Goal: Information Seeking & Learning: Find specific fact

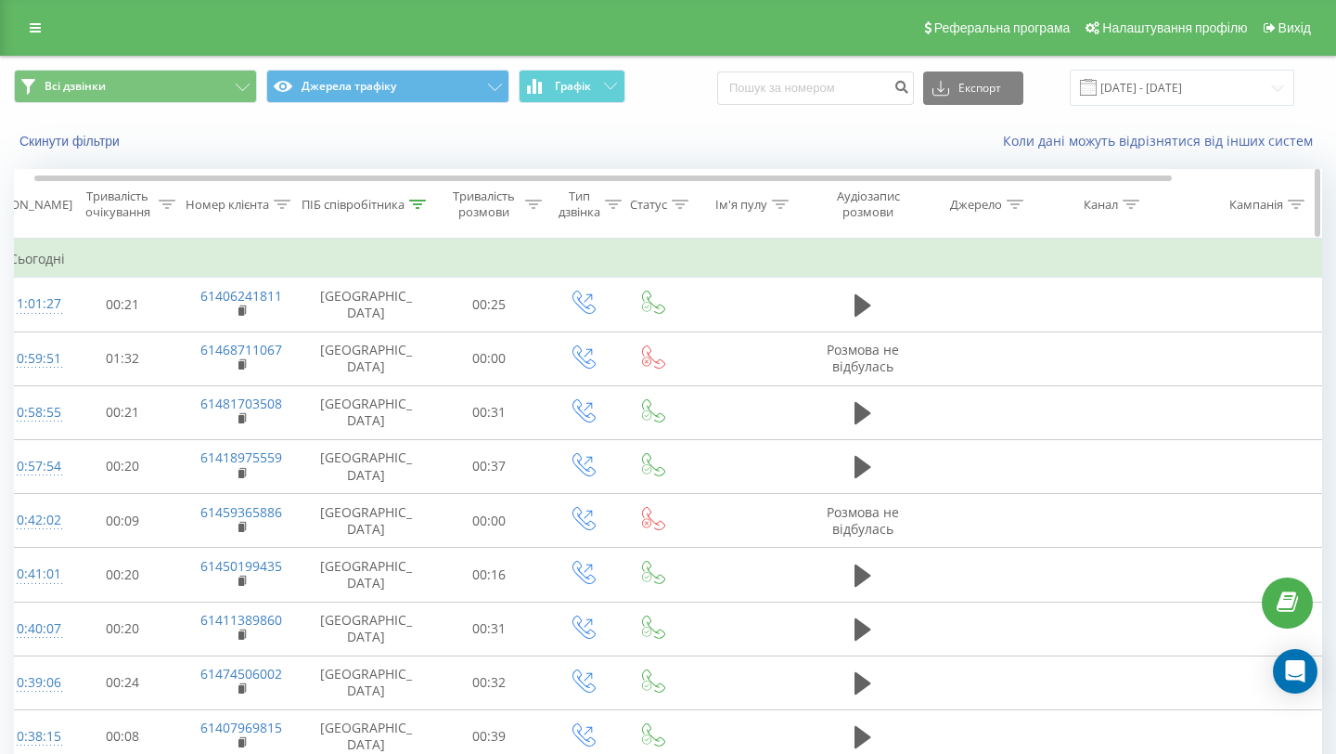
click at [341, 213] on div "ПІБ співробітника" at bounding box center [353, 205] width 103 height 16
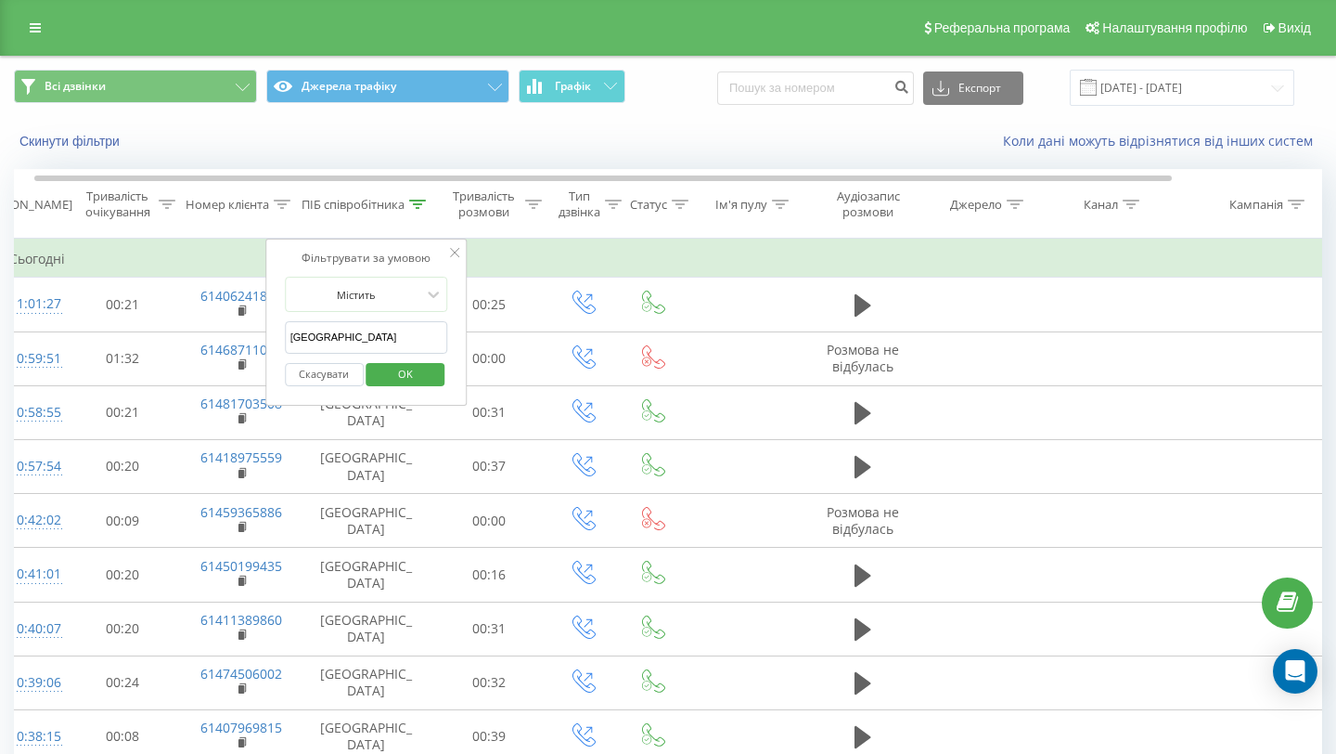
click at [318, 336] on input "[GEOGRAPHIC_DATA]" at bounding box center [366, 337] width 163 height 32
click at [382, 379] on span "OK" at bounding box center [406, 373] width 52 height 29
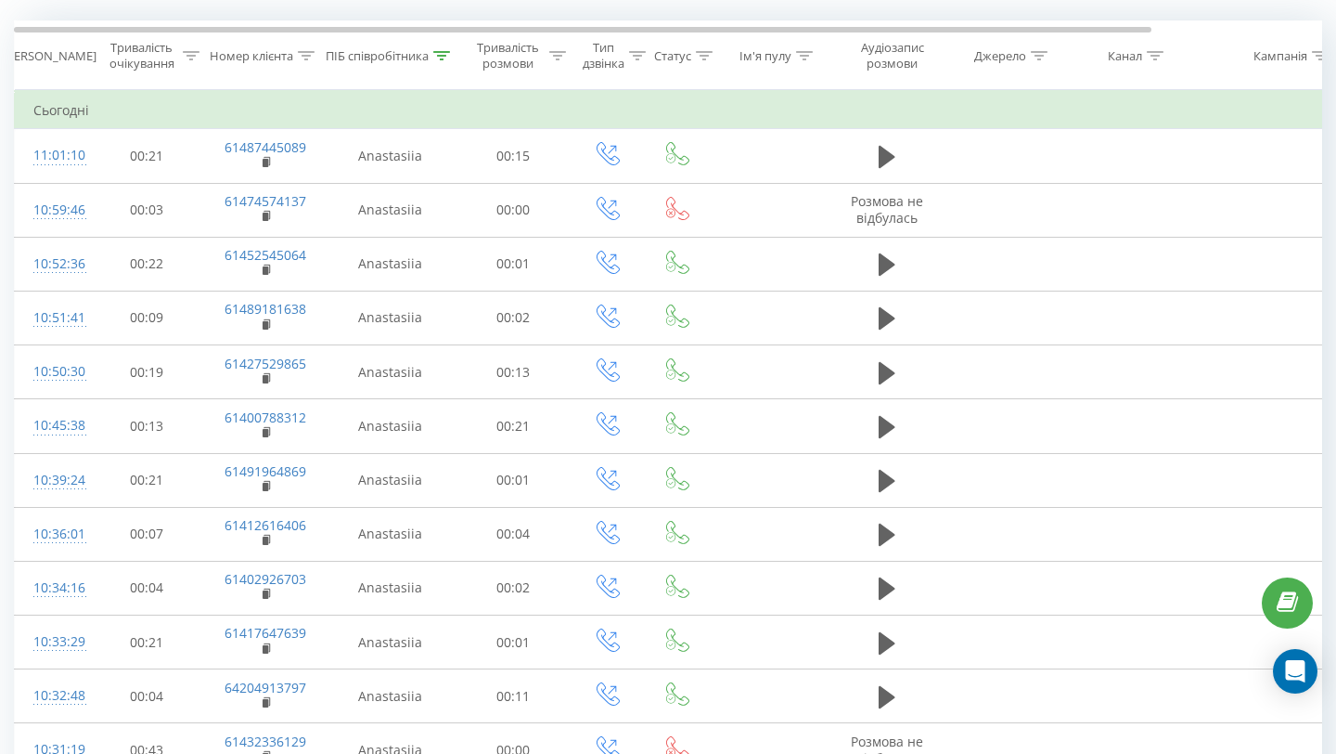
scroll to position [0, 1]
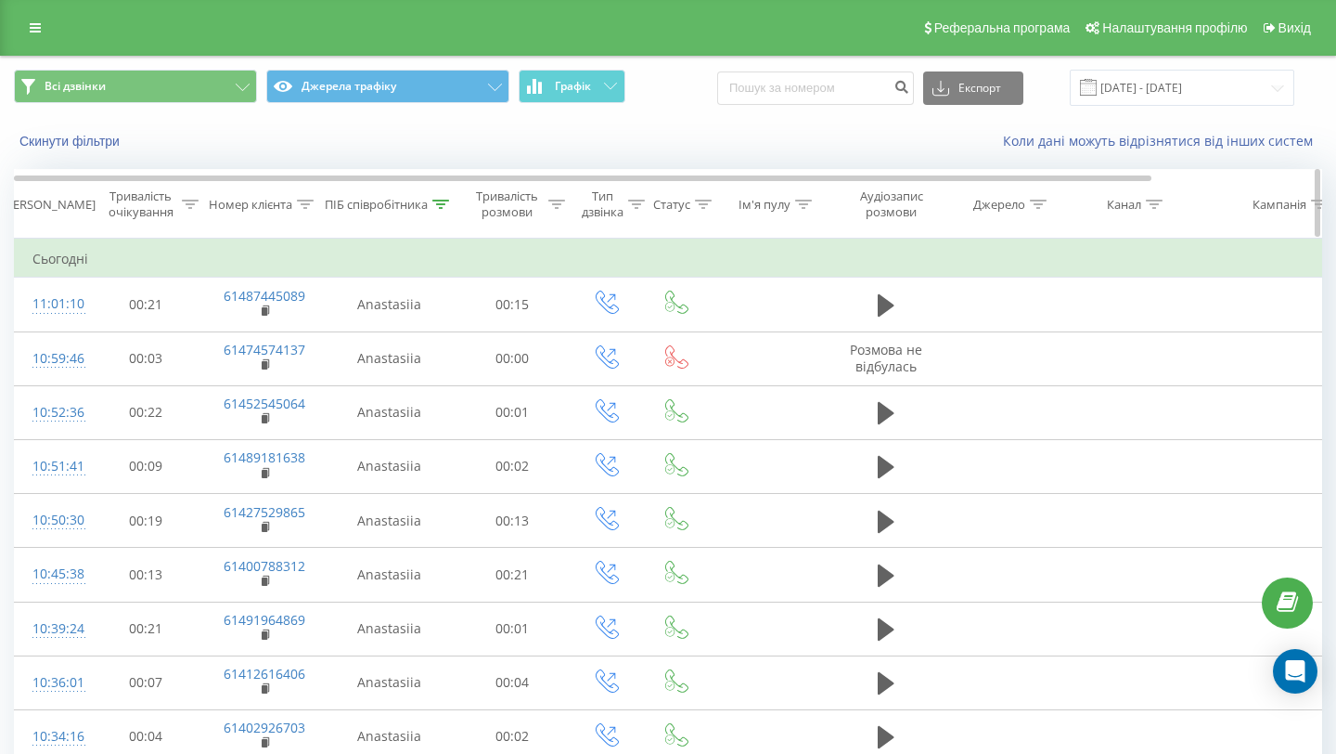
click at [390, 197] on div "ПІБ співробітника" at bounding box center [376, 205] width 103 height 16
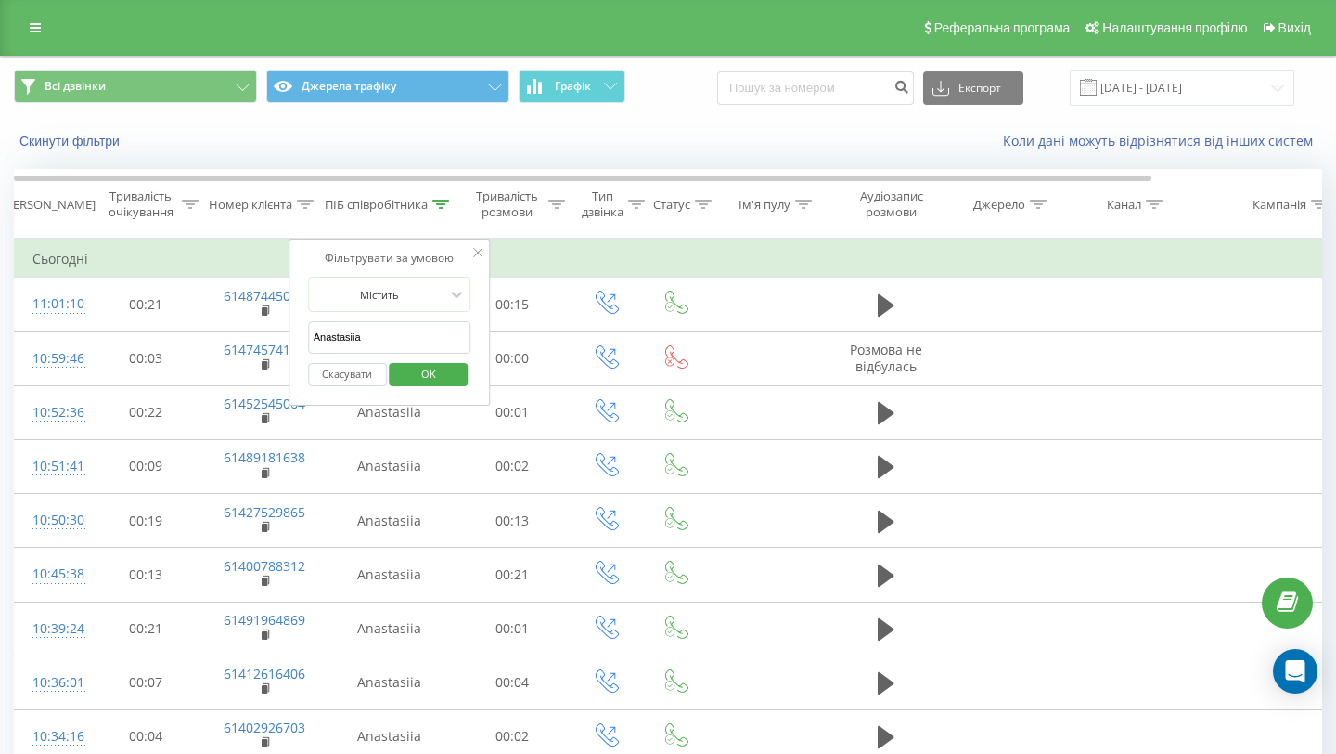
click at [331, 336] on input "Anastasiia" at bounding box center [389, 337] width 163 height 32
click at [414, 379] on span "OK" at bounding box center [429, 373] width 52 height 29
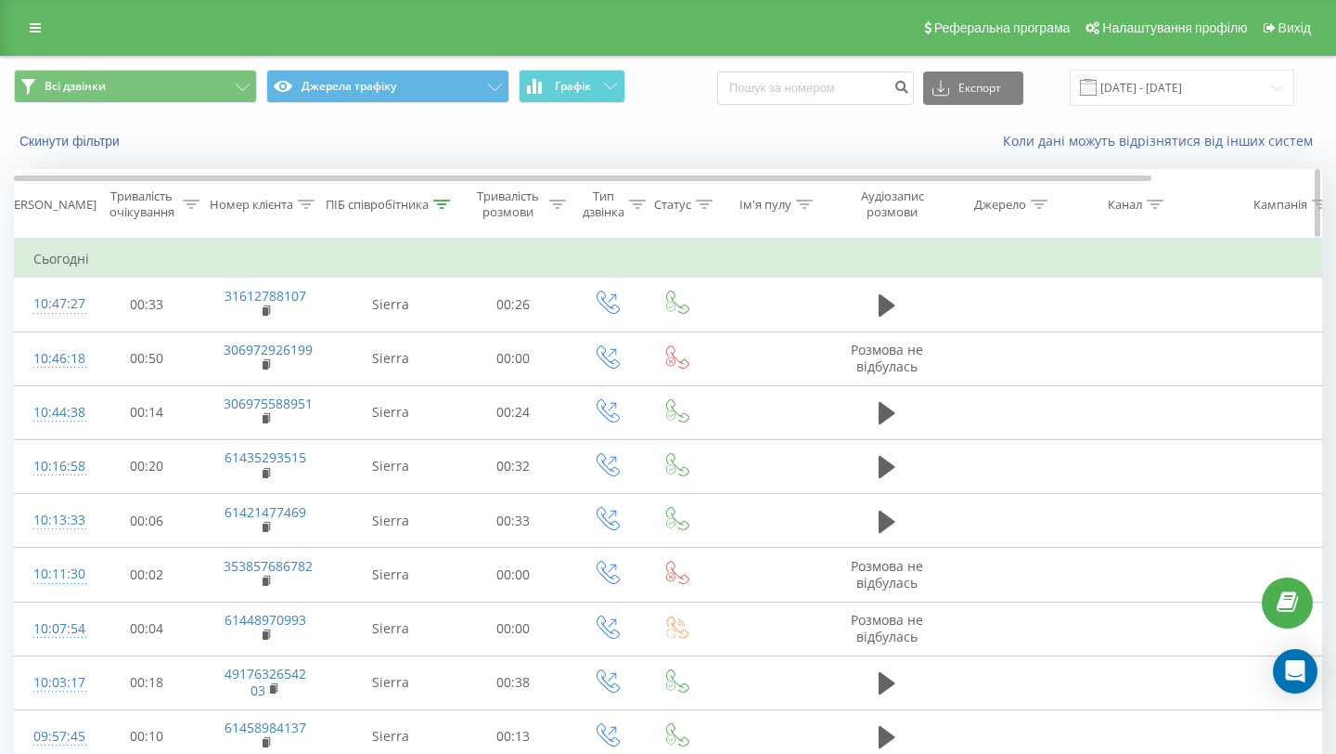
click at [405, 197] on div "ПІБ співробітника" at bounding box center [377, 205] width 103 height 16
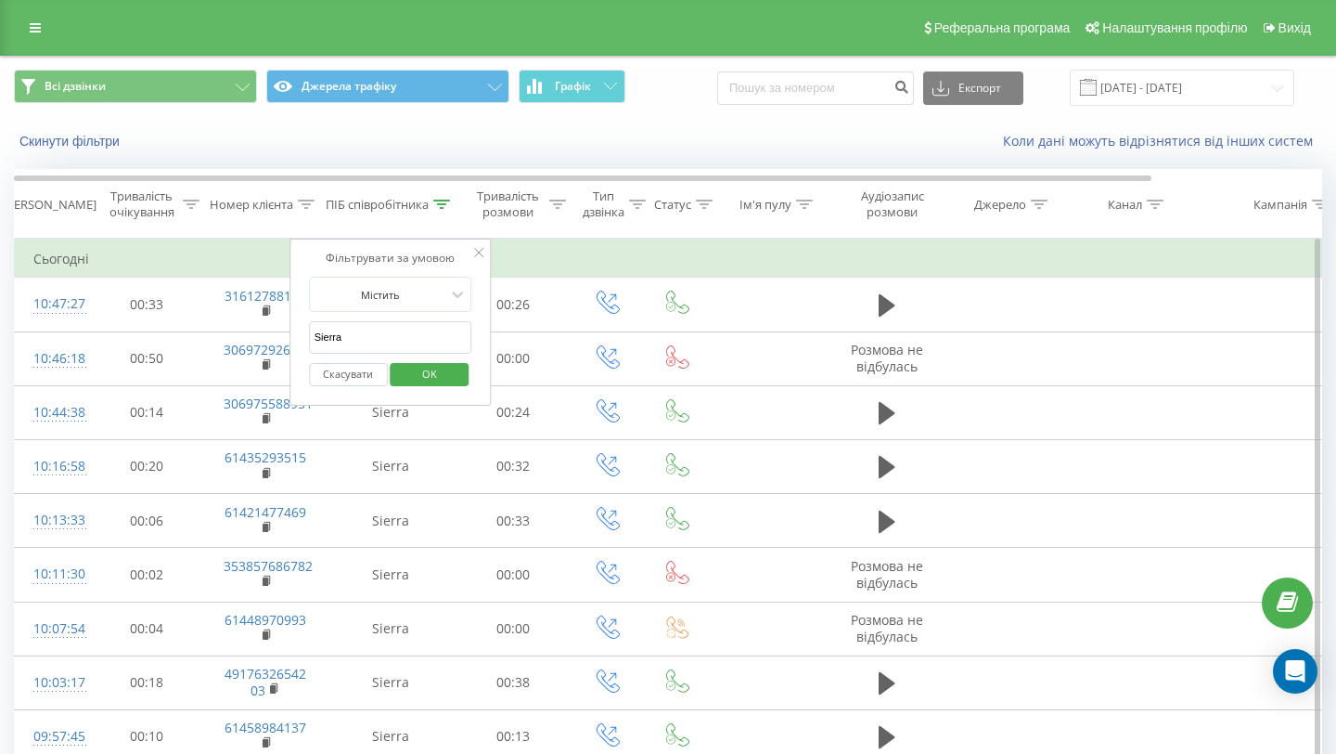
click at [314, 331] on input "Sierra" at bounding box center [390, 337] width 163 height 32
click at [393, 383] on button "OK" at bounding box center [430, 374] width 79 height 23
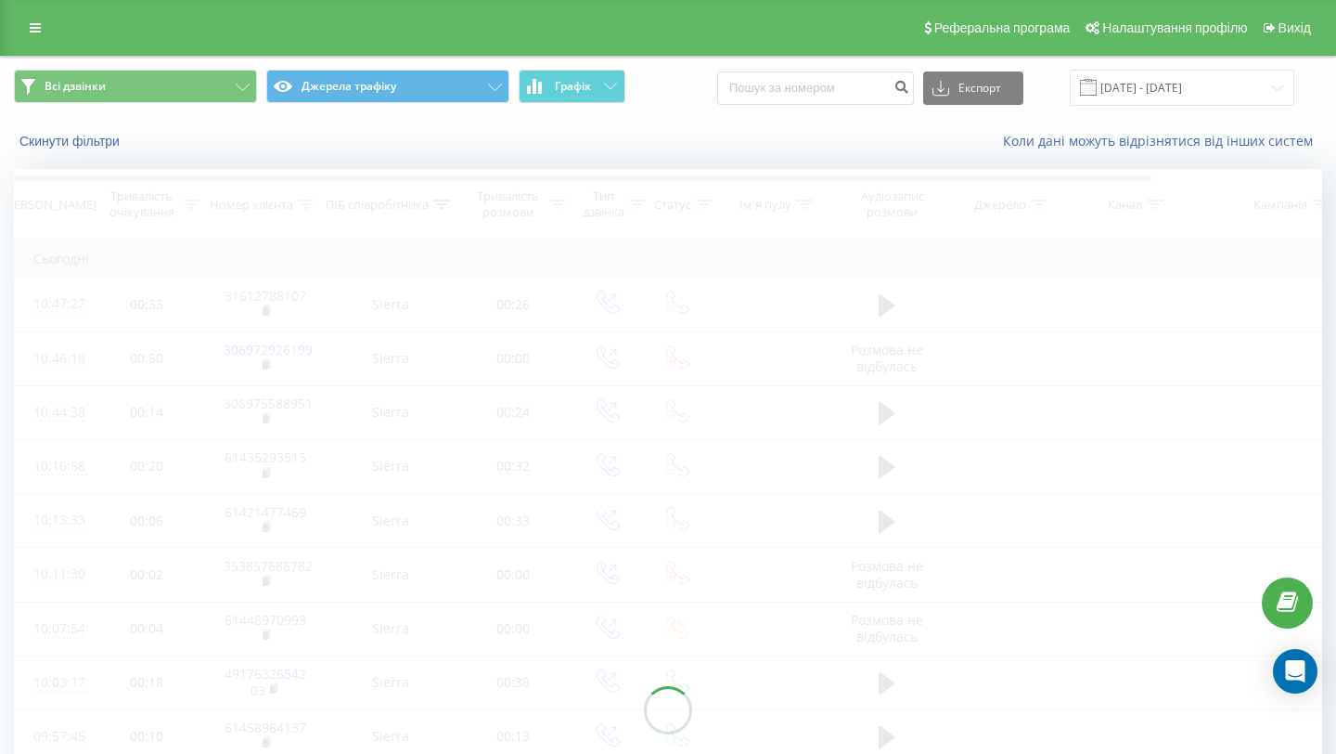
click at [406, 377] on div at bounding box center [668, 709] width 1308 height 1080
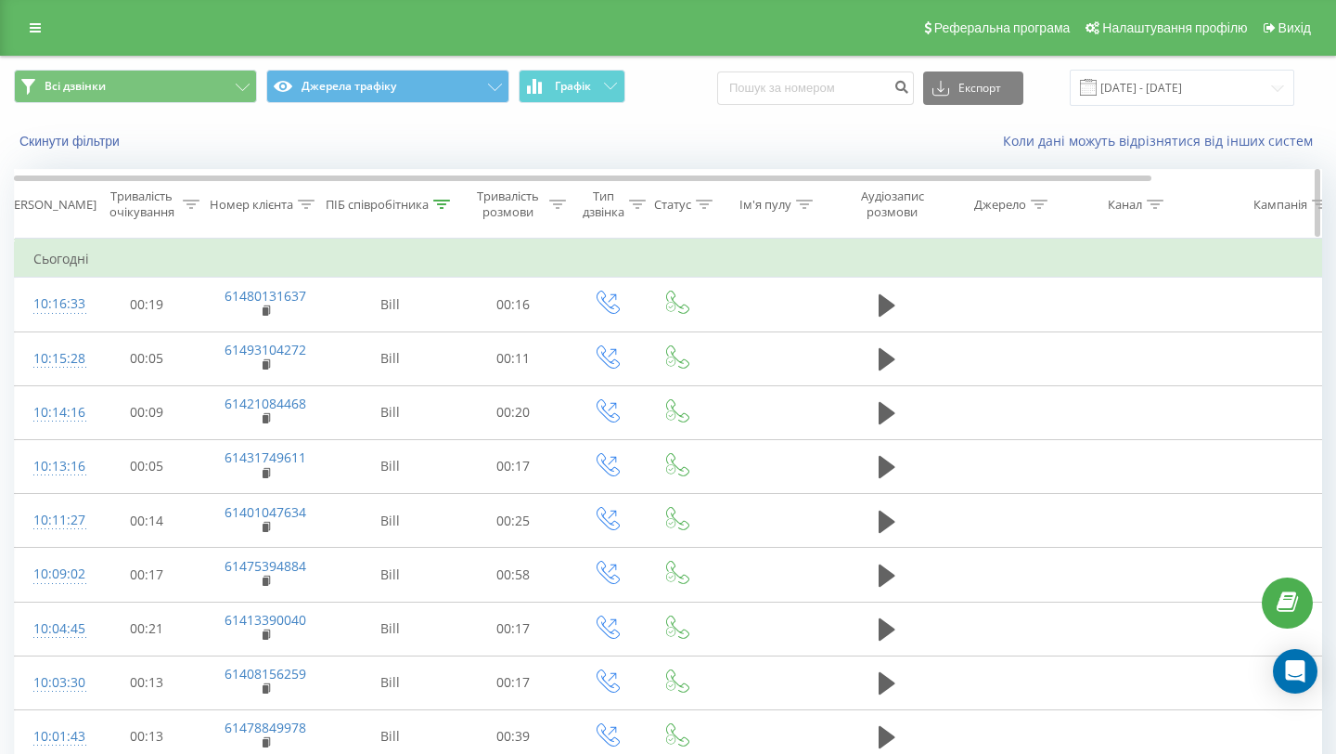
click at [369, 210] on div "ПІБ співробітника" at bounding box center [377, 205] width 103 height 16
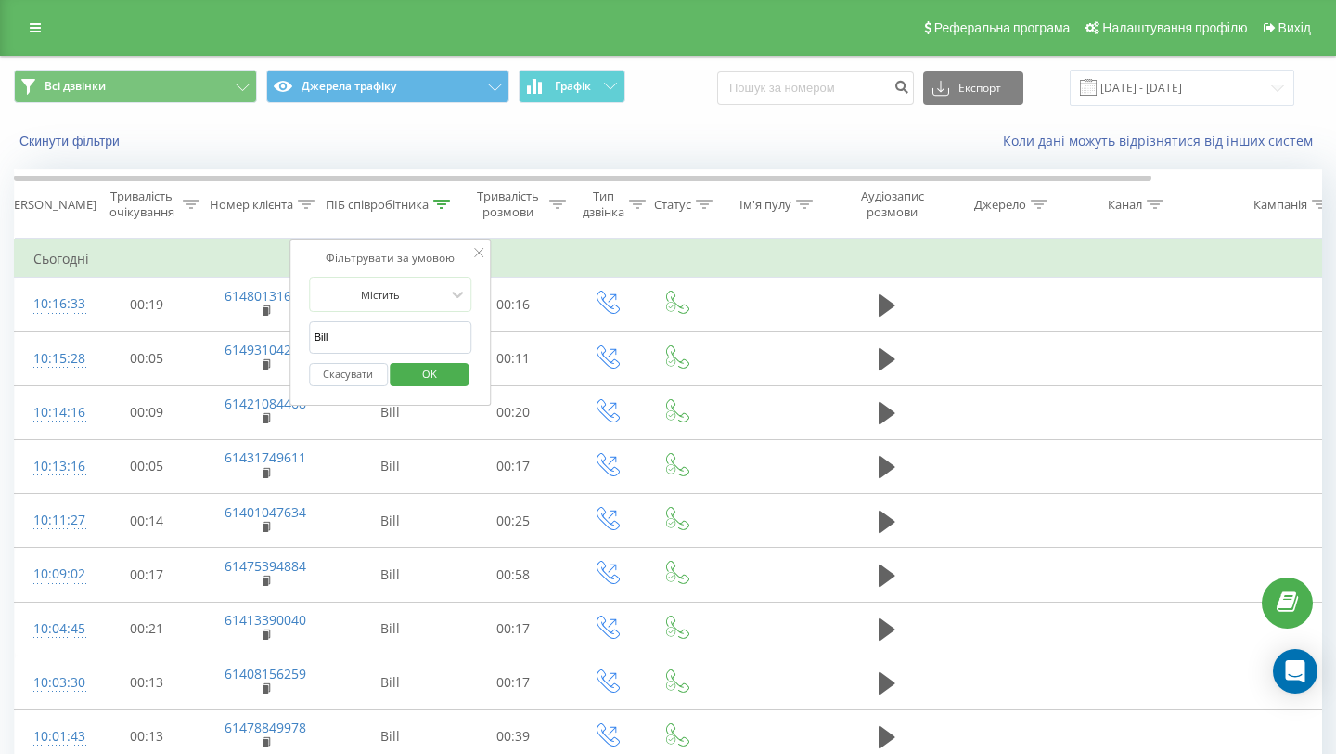
click at [323, 339] on input "Bill" at bounding box center [390, 337] width 163 height 32
type input "A"
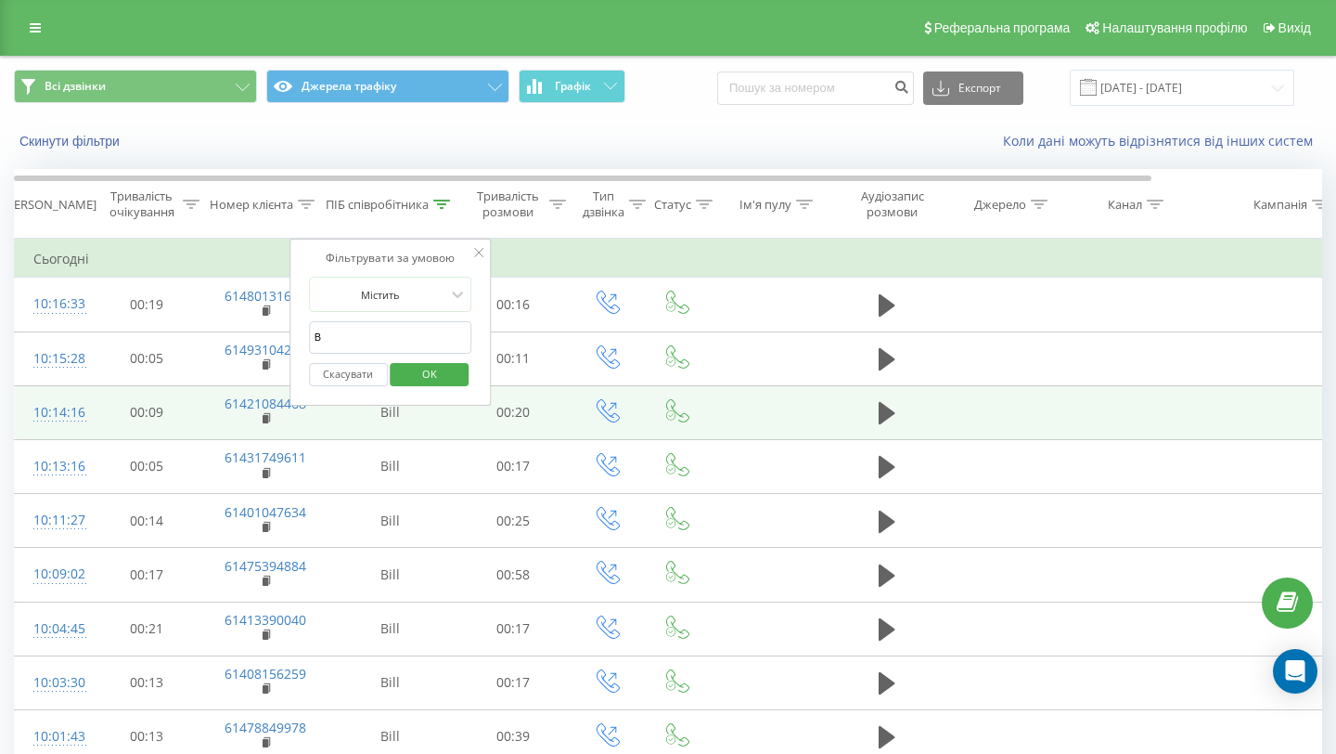
type input "[GEOGRAPHIC_DATA]"
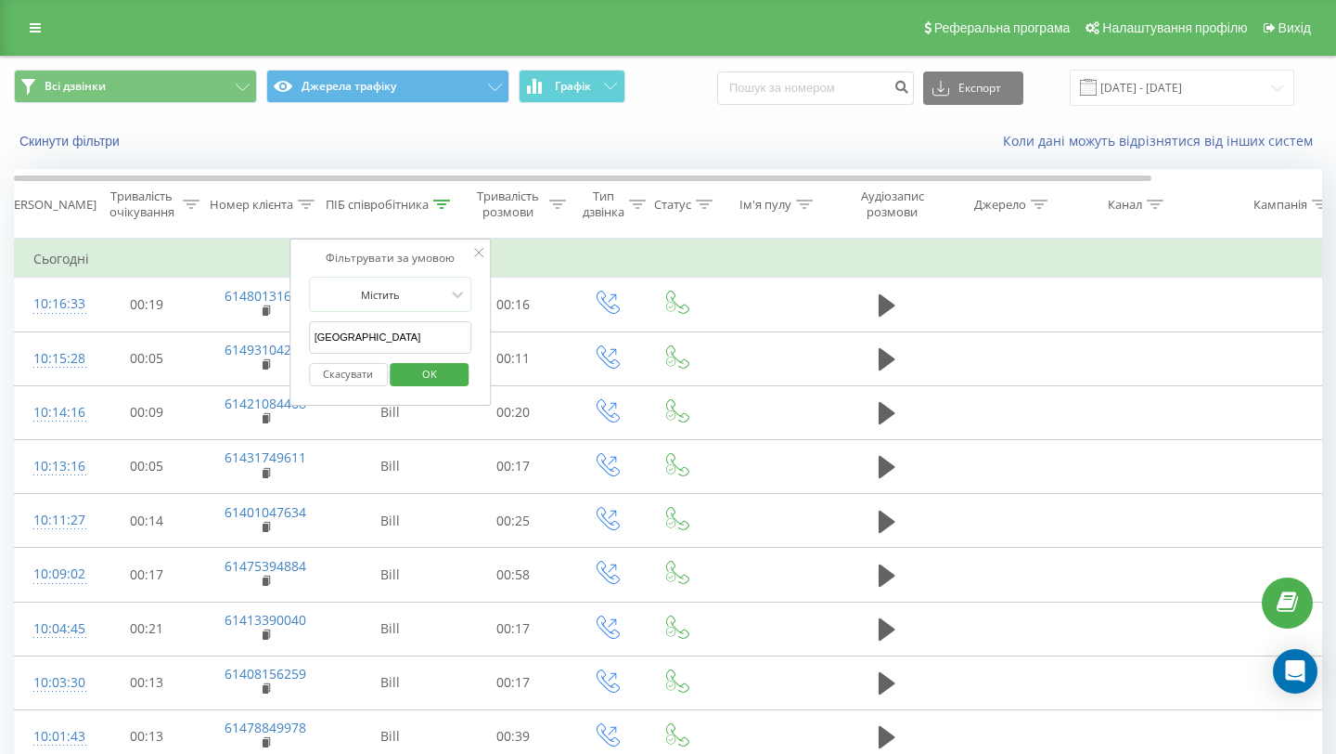
click at [423, 369] on span "OK" at bounding box center [430, 373] width 52 height 29
